Goal: Task Accomplishment & Management: Manage account settings

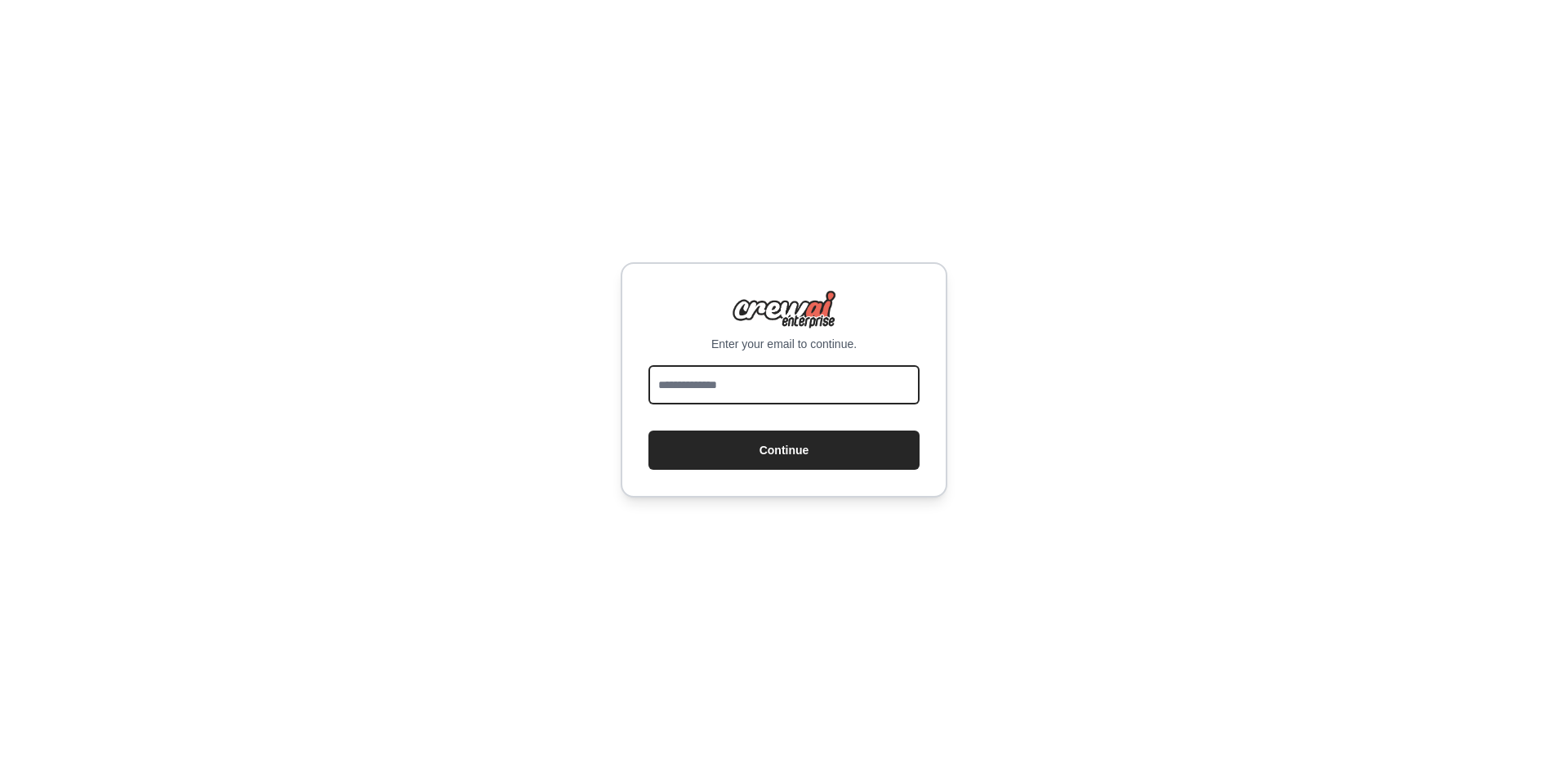
click at [740, 387] on input "email" at bounding box center [784, 384] width 271 height 39
type input "**********"
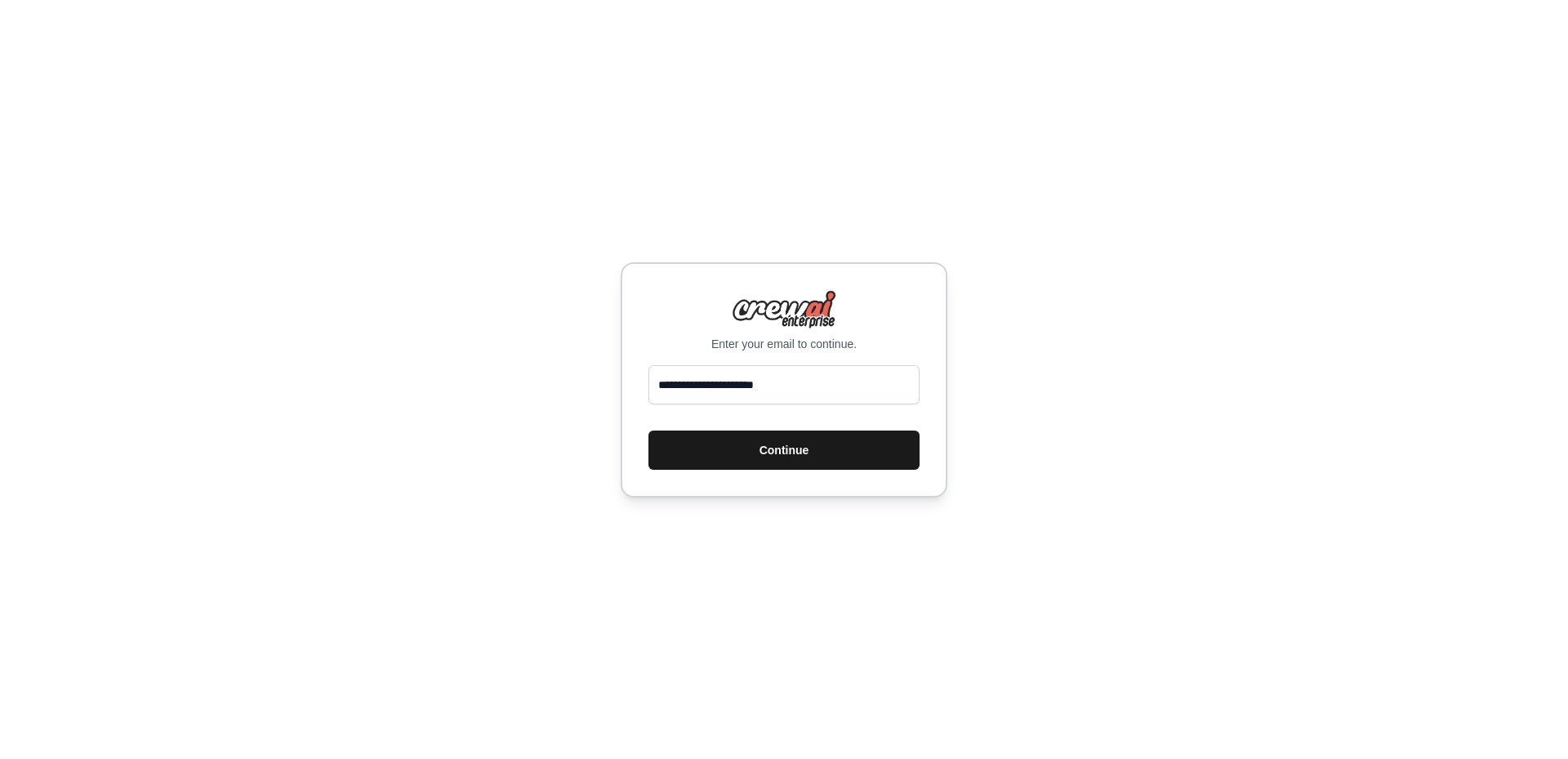
click at [762, 458] on button "Continue" at bounding box center [784, 450] width 271 height 39
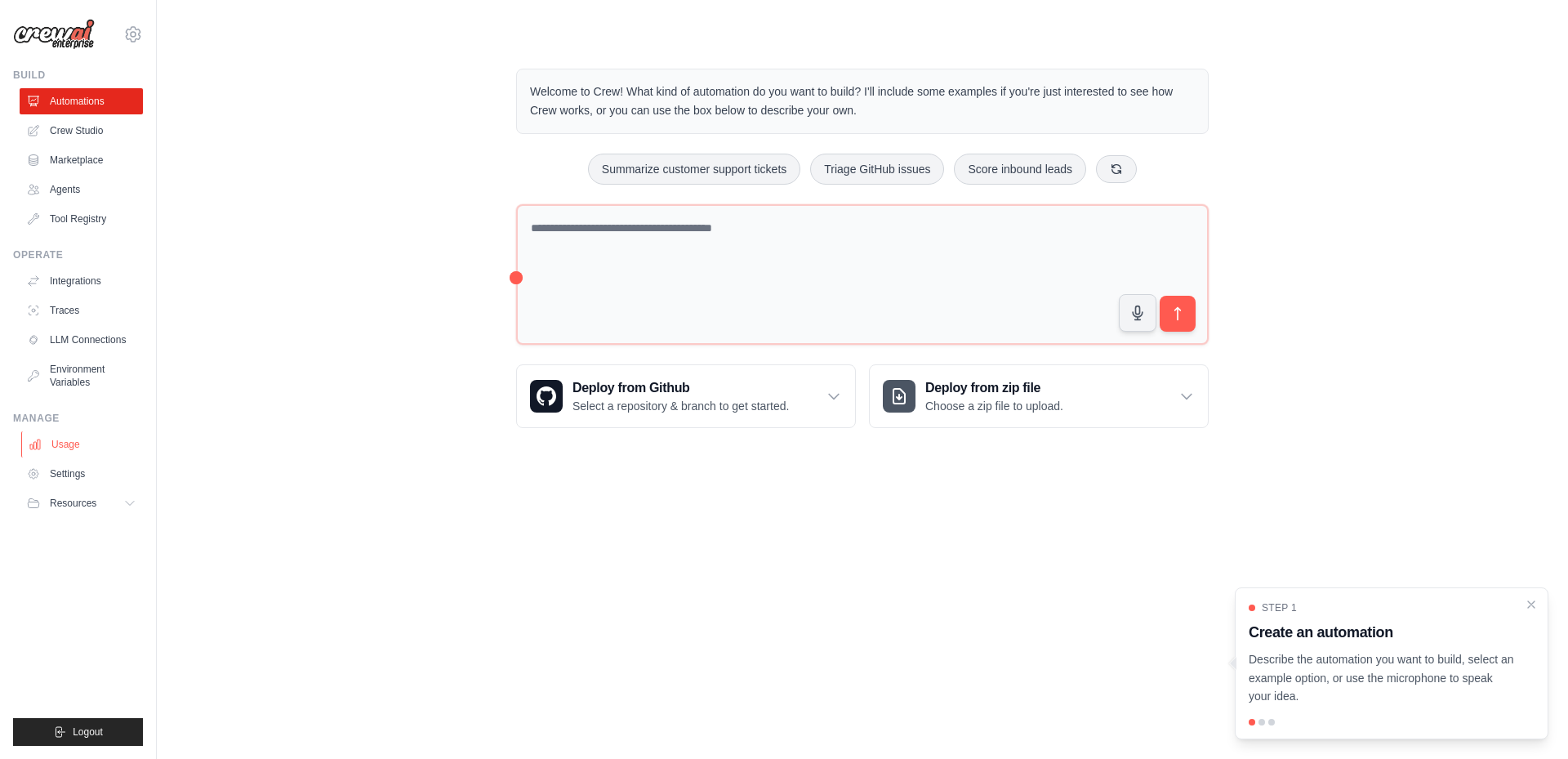
click at [69, 445] on link "Usage" at bounding box center [82, 444] width 123 height 26
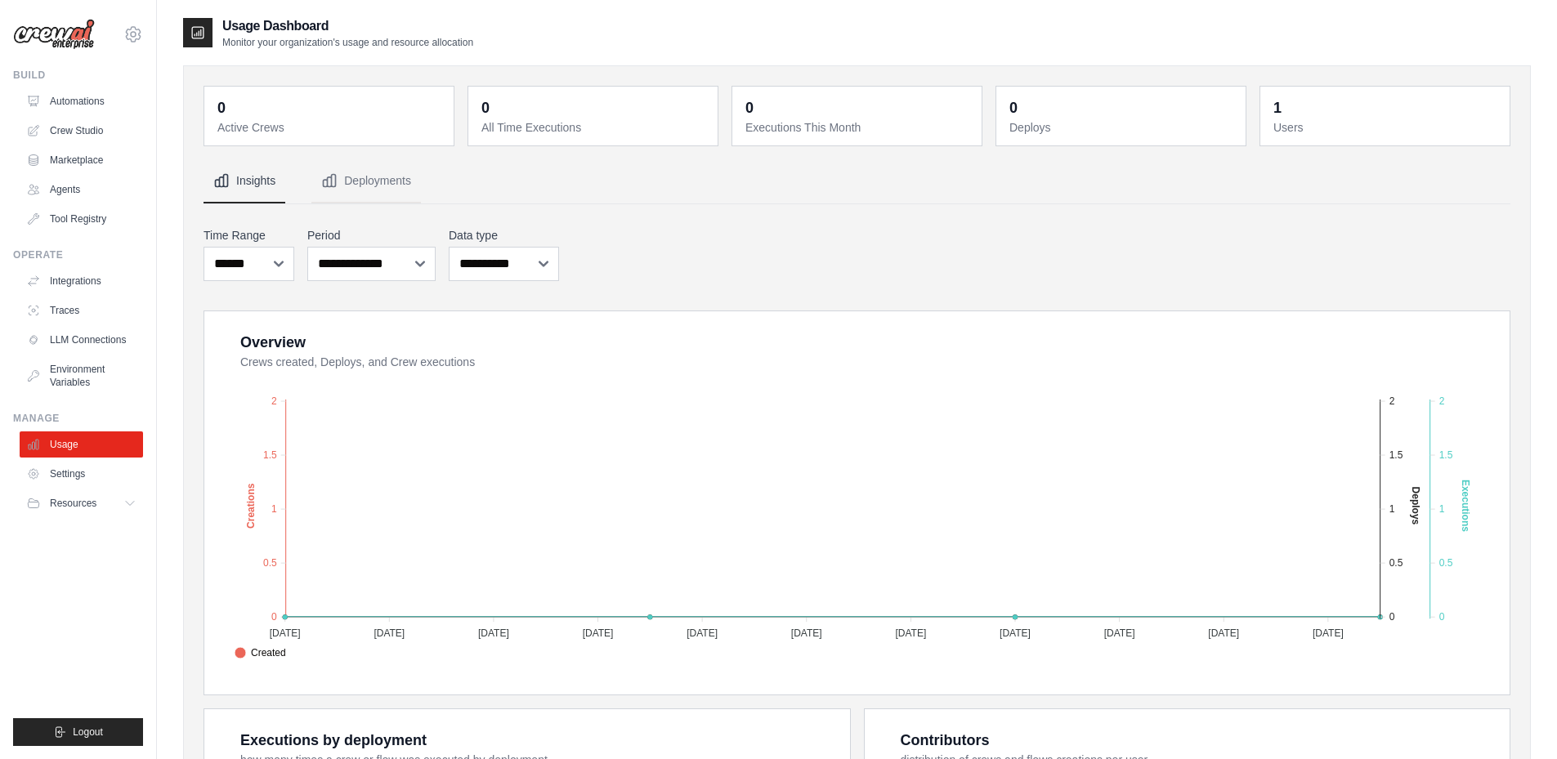
click at [72, 37] on img at bounding box center [54, 34] width 82 height 31
click at [198, 34] on icon at bounding box center [198, 33] width 16 height 16
